Goal: Task Accomplishment & Management: Use online tool/utility

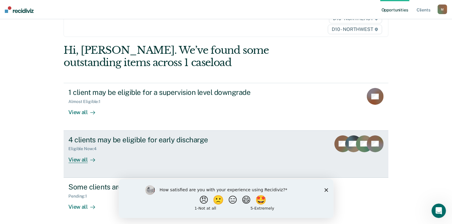
scroll to position [36, 0]
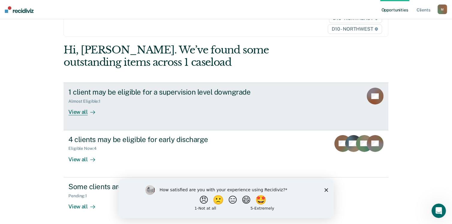
click at [216, 109] on div "1 client may be eligible for a supervision level downgrade Almost Eligible : 1 …" at bounding box center [180, 102] width 225 height 28
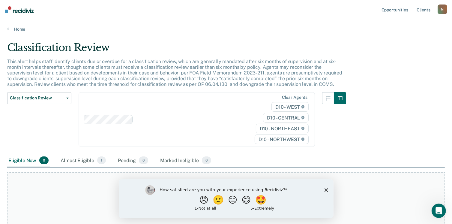
scroll to position [85, 0]
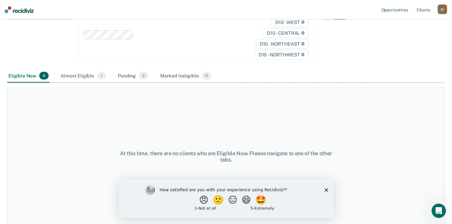
click at [329, 189] on div "How satisfied are you with your experience using Recidiviz? 😠 🙁 😑 😄 🤩 1 - Not a…" at bounding box center [225, 198] width 215 height 39
click at [79, 77] on div "Almost Eligible 1" at bounding box center [83, 75] width 48 height 13
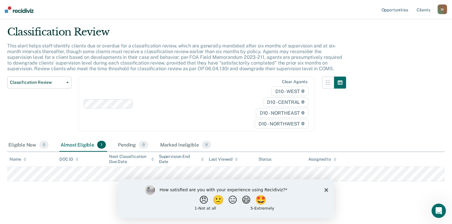
click at [326, 189] on polygon "Close survey" at bounding box center [326, 190] width 4 height 4
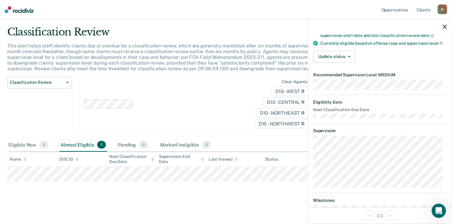
scroll to position [0, 0]
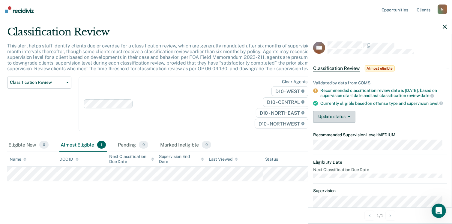
click at [340, 121] on button "Update status" at bounding box center [334, 117] width 42 height 12
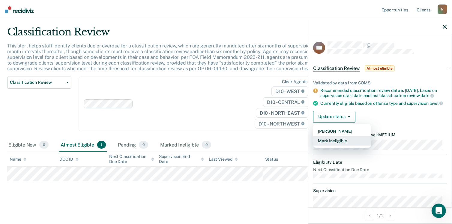
click at [345, 145] on button "Mark Ineligible" at bounding box center [342, 141] width 58 height 10
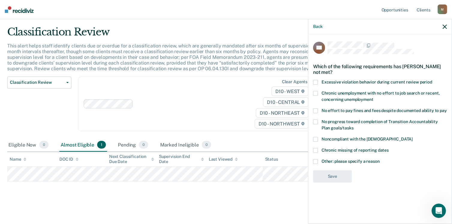
click at [321, 164] on label "Other: please specify a reason" at bounding box center [380, 162] width 134 height 6
click at [380, 159] on input "Other: please specify a reason" at bounding box center [380, 159] width 0 height 0
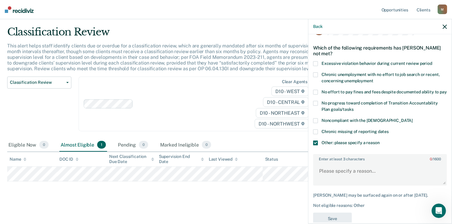
scroll to position [37, 0]
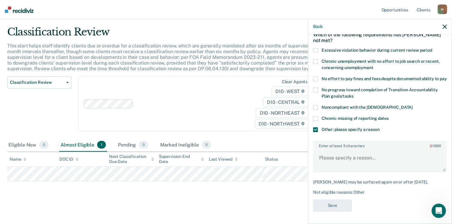
click at [443, 27] on icon "button" at bounding box center [445, 27] width 4 height 4
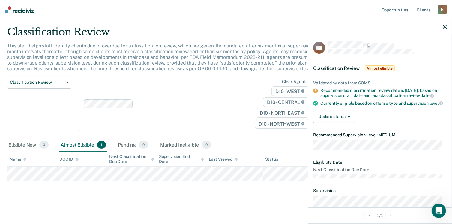
click at [444, 27] on icon "button" at bounding box center [445, 27] width 4 height 4
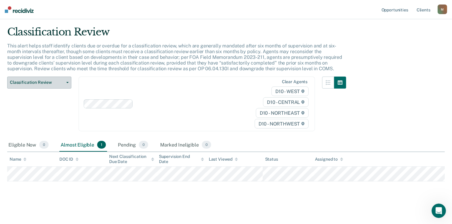
click at [39, 86] on button "Classification Review" at bounding box center [39, 82] width 64 height 12
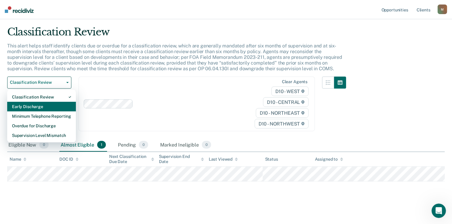
click at [41, 103] on div "Early Discharge" at bounding box center [41, 107] width 59 height 10
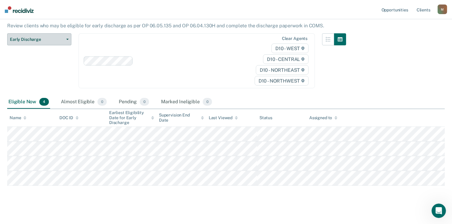
scroll to position [57, 0]
